Goal: Task Accomplishment & Management: Use online tool/utility

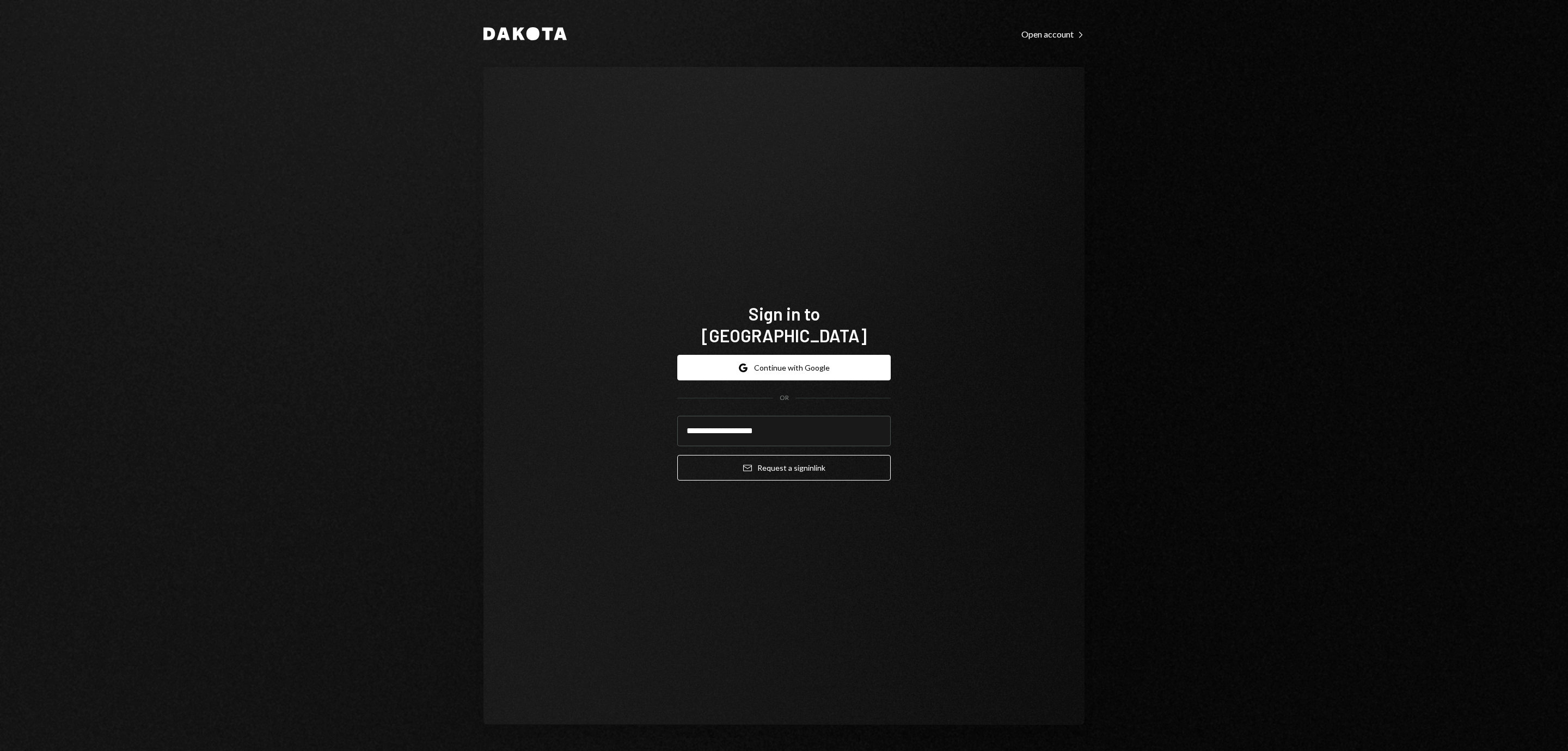
type input "**********"
click at [789, 458] on button "Email Request a sign in link" at bounding box center [784, 468] width 213 height 26
